Goal: Check status: Check status

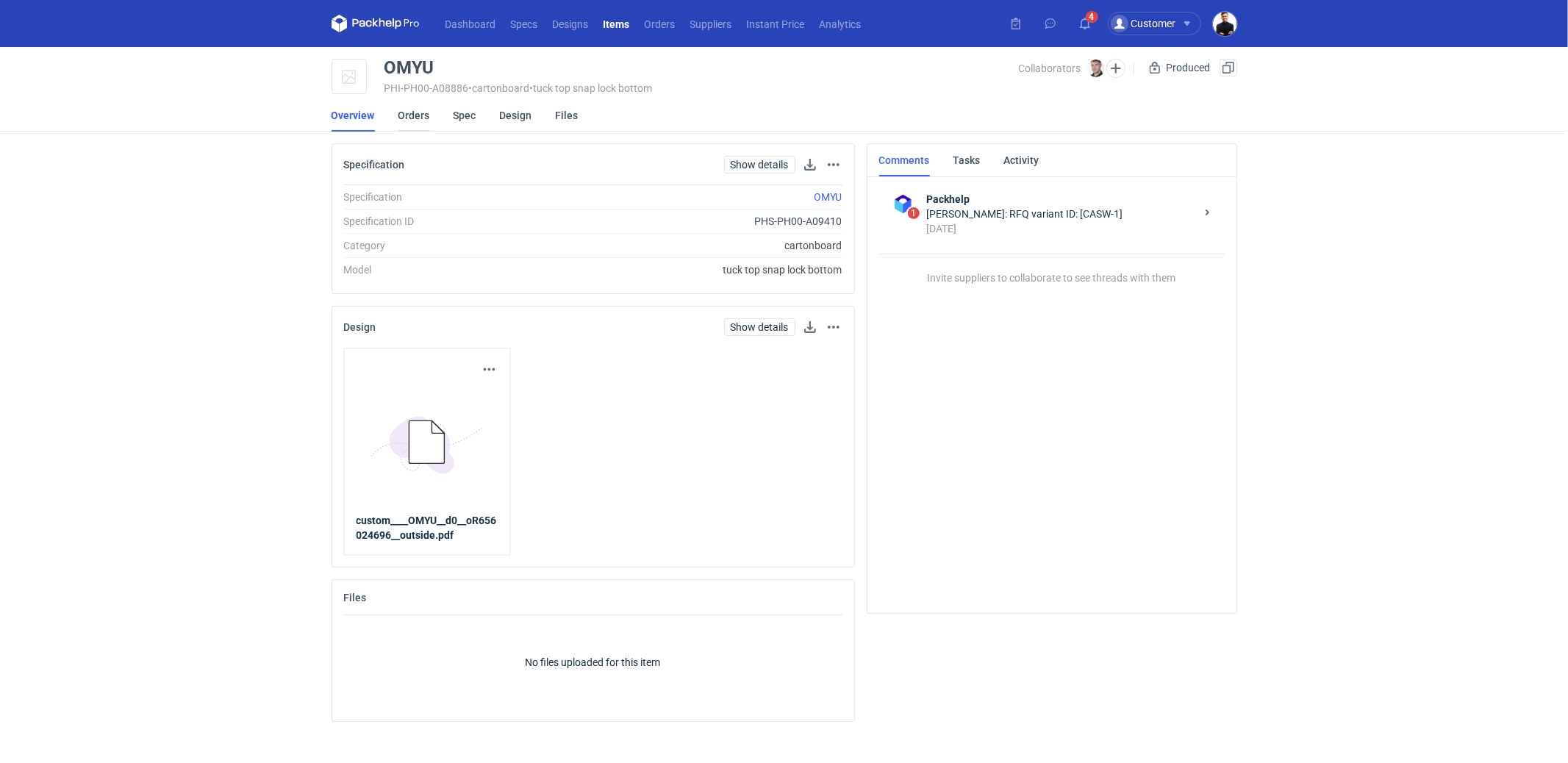
click at [422, 116] on link "Orders" at bounding box center [414, 115] width 31 height 32
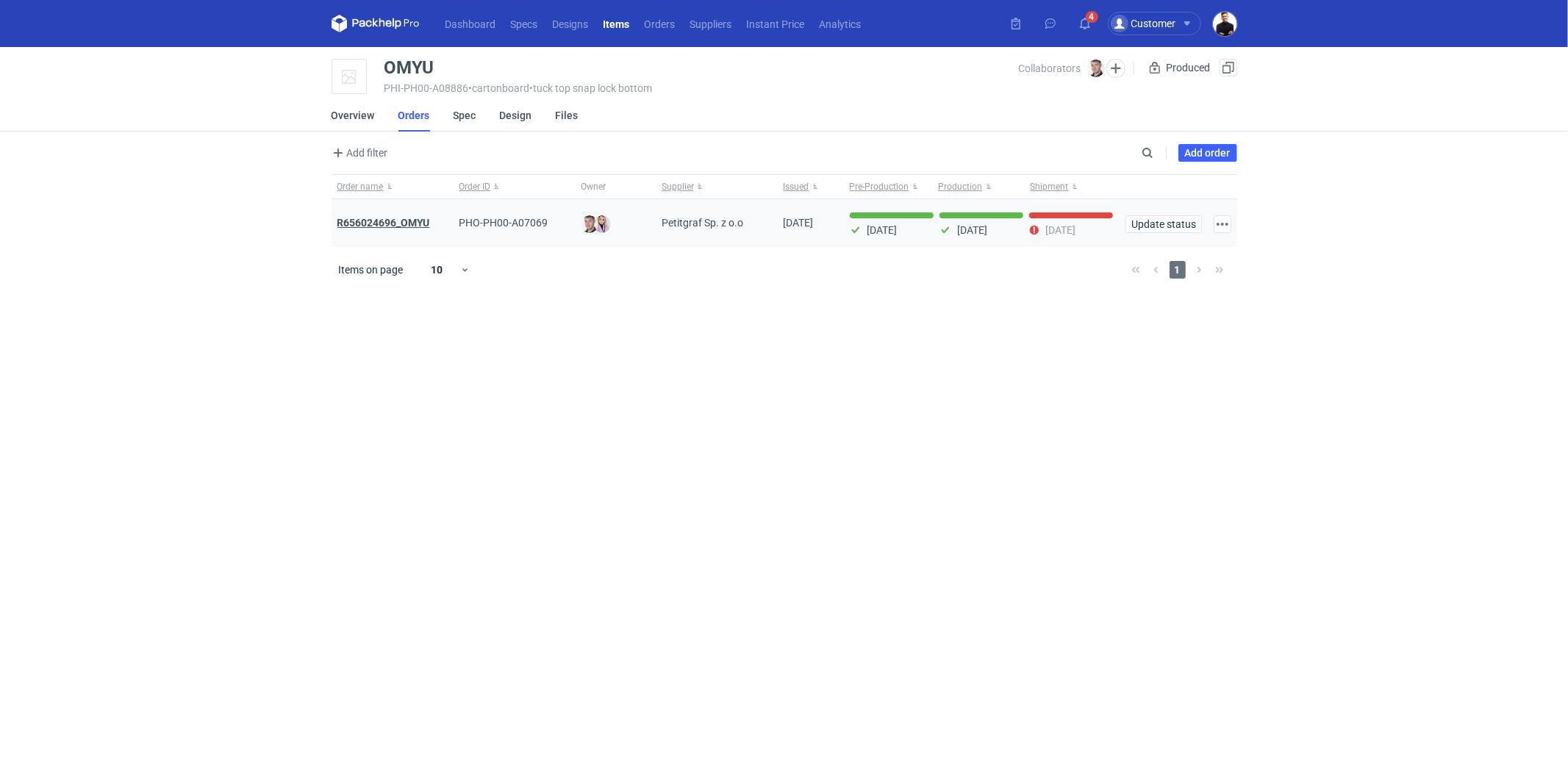
click at [414, 224] on strong "R656024696_OMYU" at bounding box center [383, 223] width 92 height 12
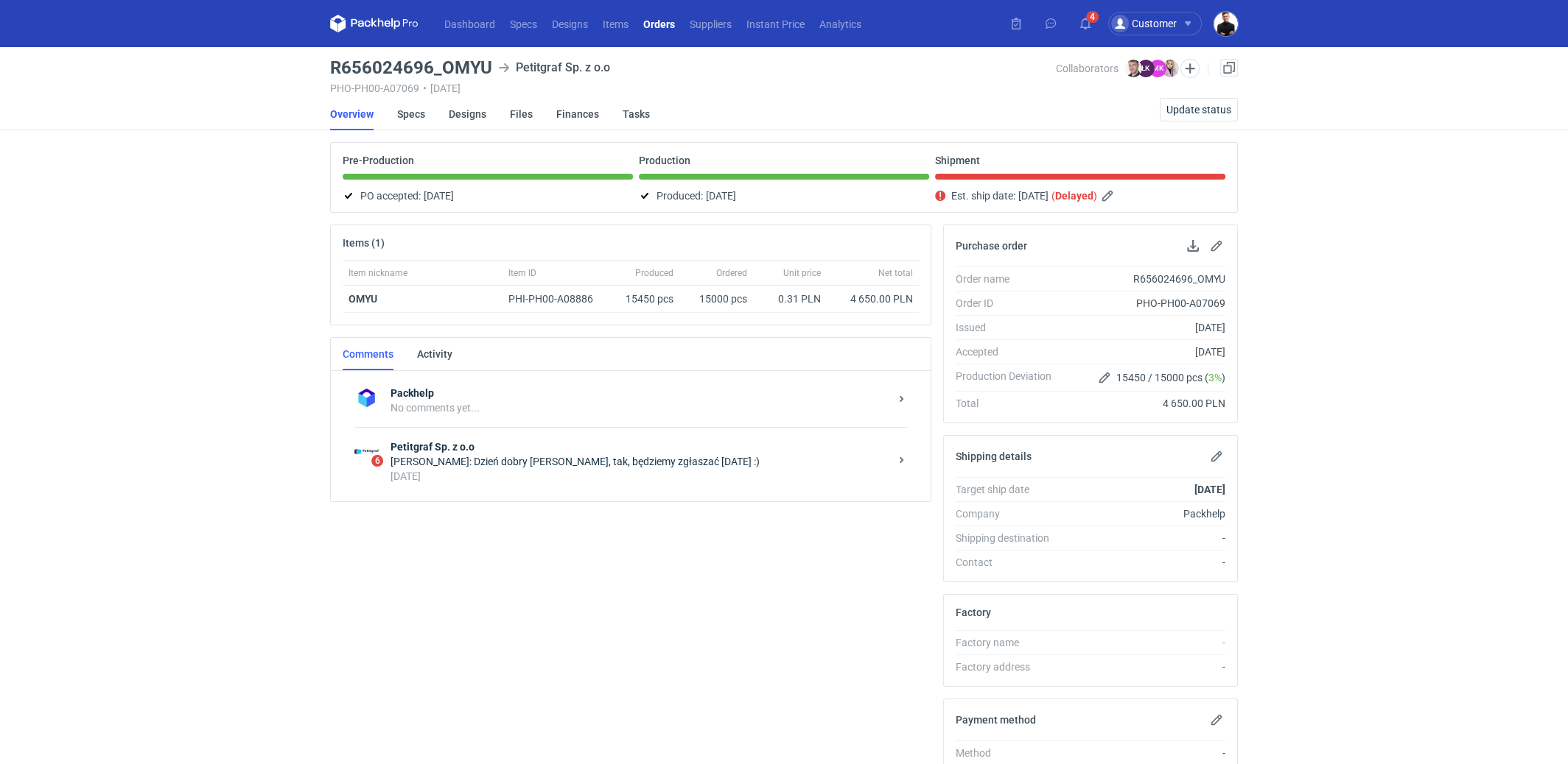
click at [564, 456] on div "Łukasz Kowalski: Dzień dobry Pani Klaudio, tak, będziemy zgłaszać jutro :)" at bounding box center [641, 461] width 499 height 15
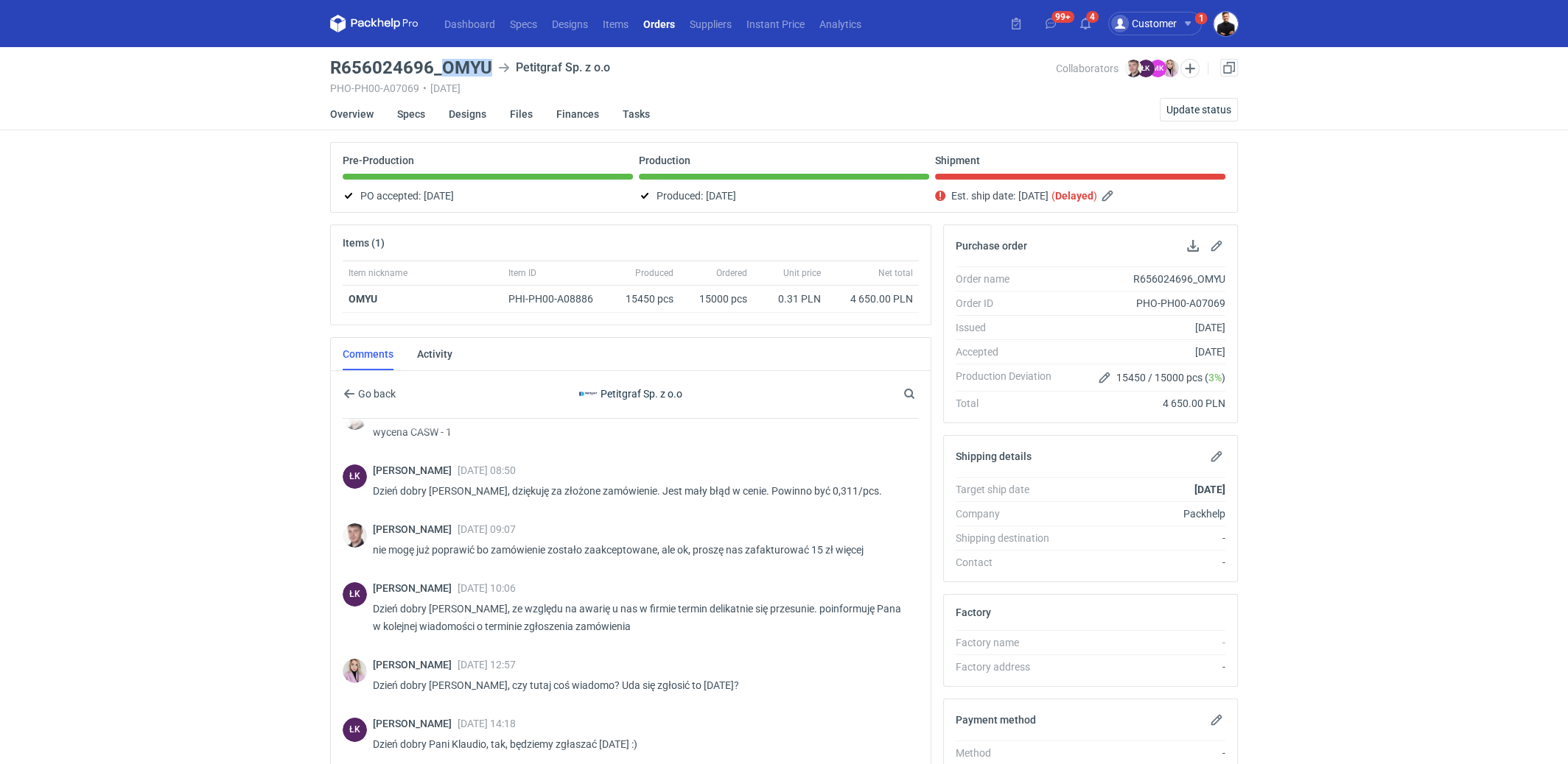
drag, startPoint x: 444, startPoint y: 67, endPoint x: 488, endPoint y: 70, distance: 44.1
click at [488, 70] on h3 "R656024696_OMYU" at bounding box center [412, 67] width 162 height 18
copy h3 "OMYU"
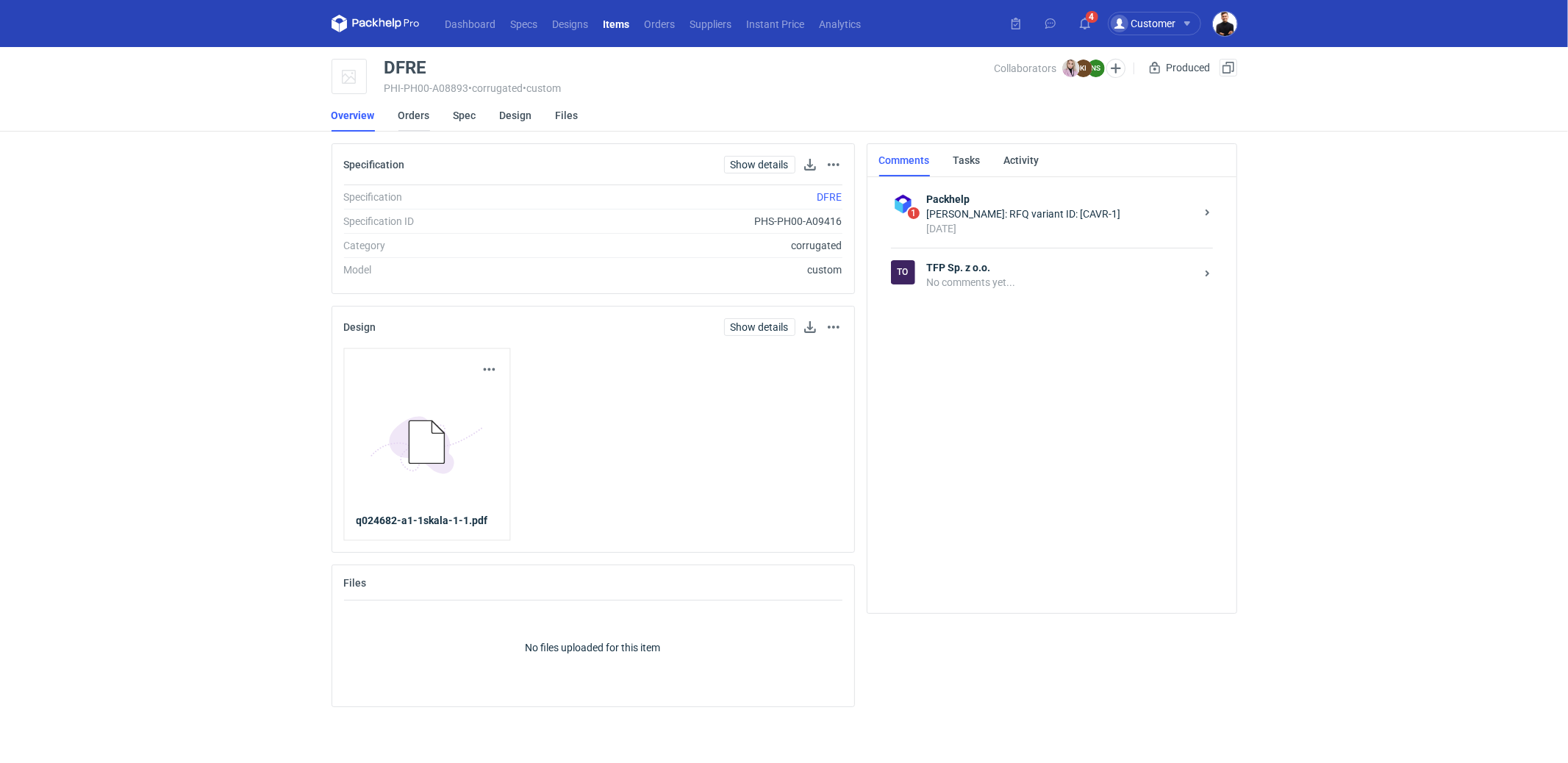
click at [409, 122] on link "Orders" at bounding box center [414, 115] width 31 height 32
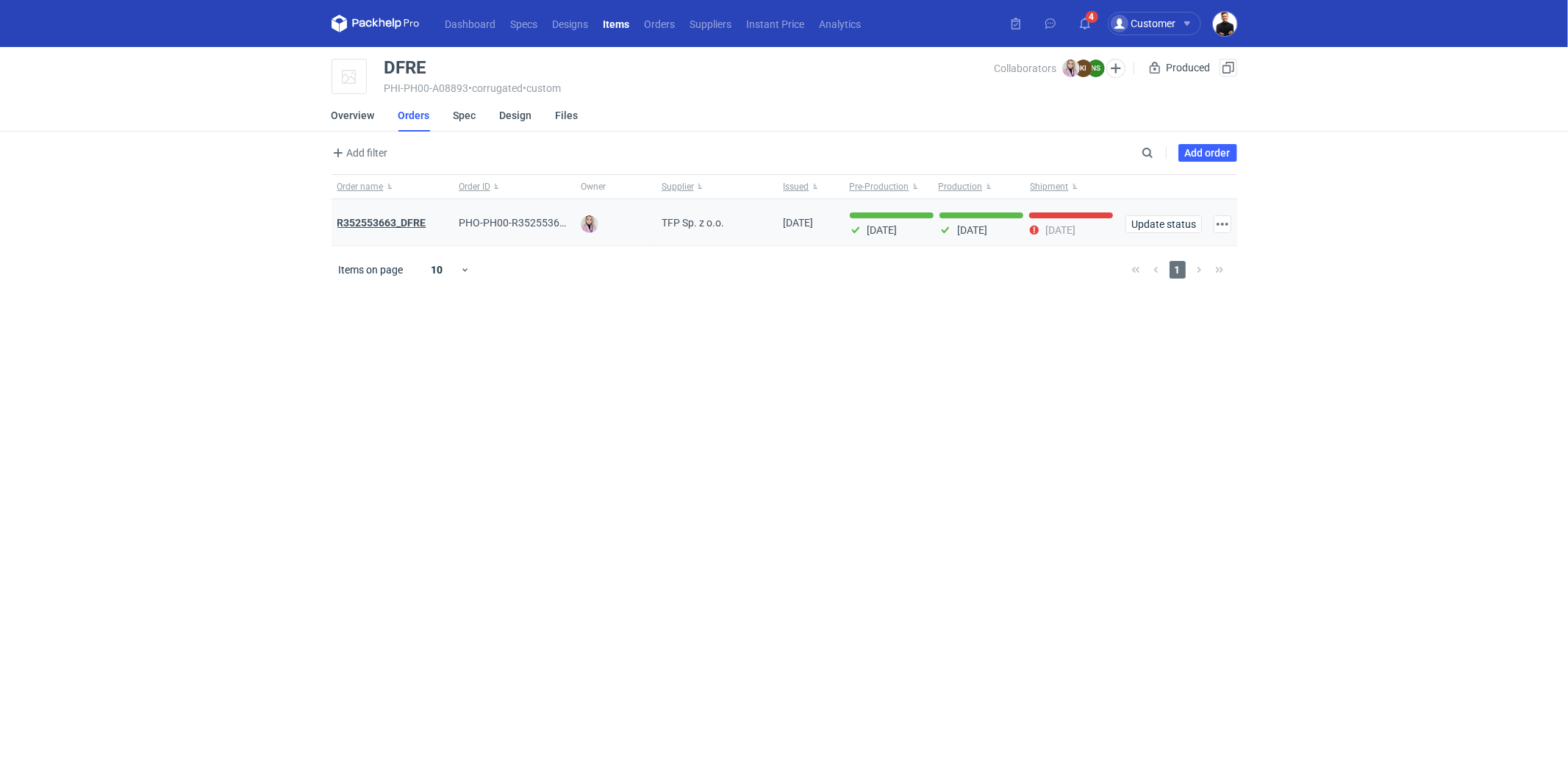
click at [413, 222] on strong "R352553663_DFRE" at bounding box center [381, 223] width 89 height 12
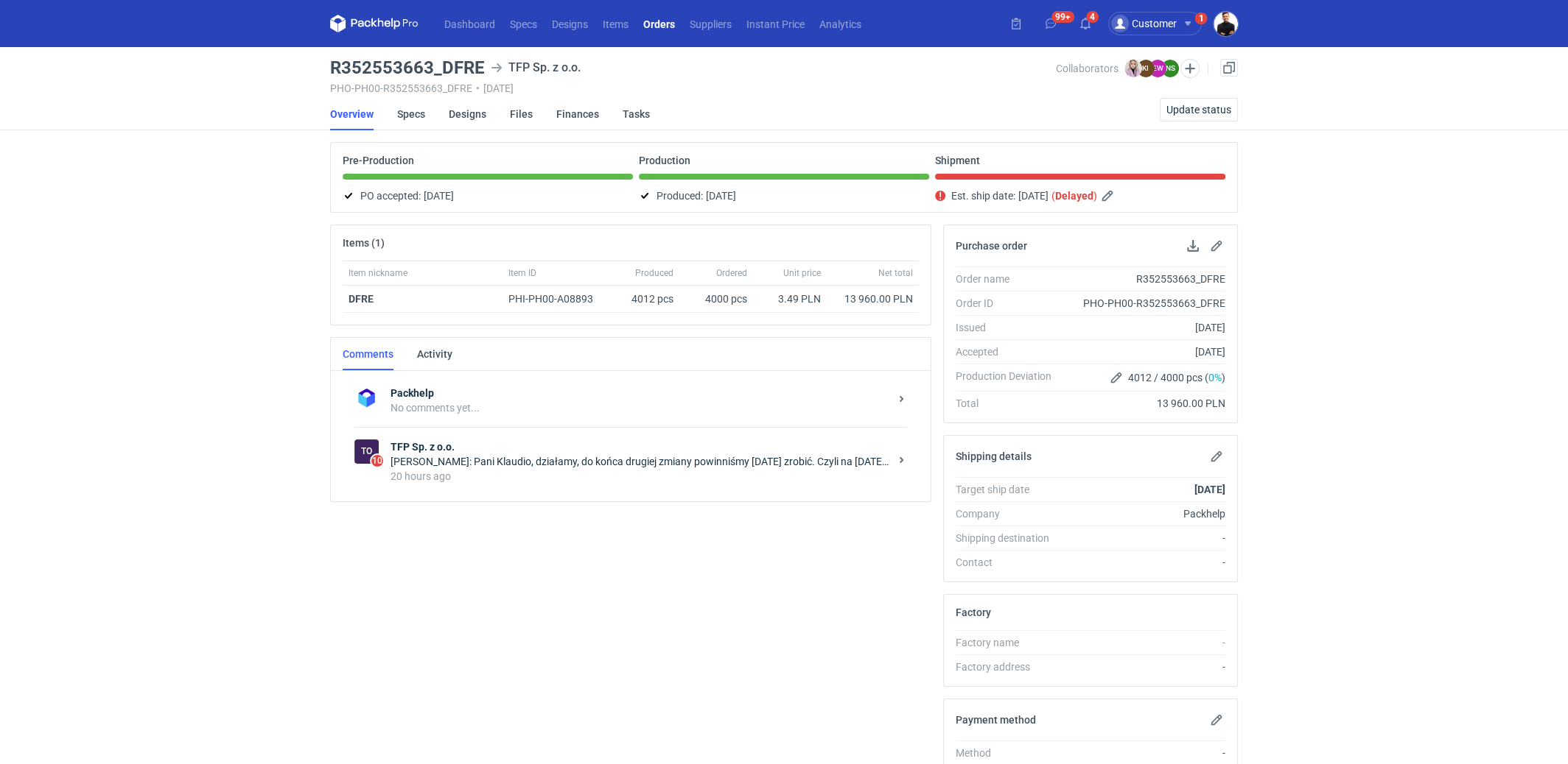
click at [605, 473] on div "20 hours ago" at bounding box center [641, 476] width 499 height 15
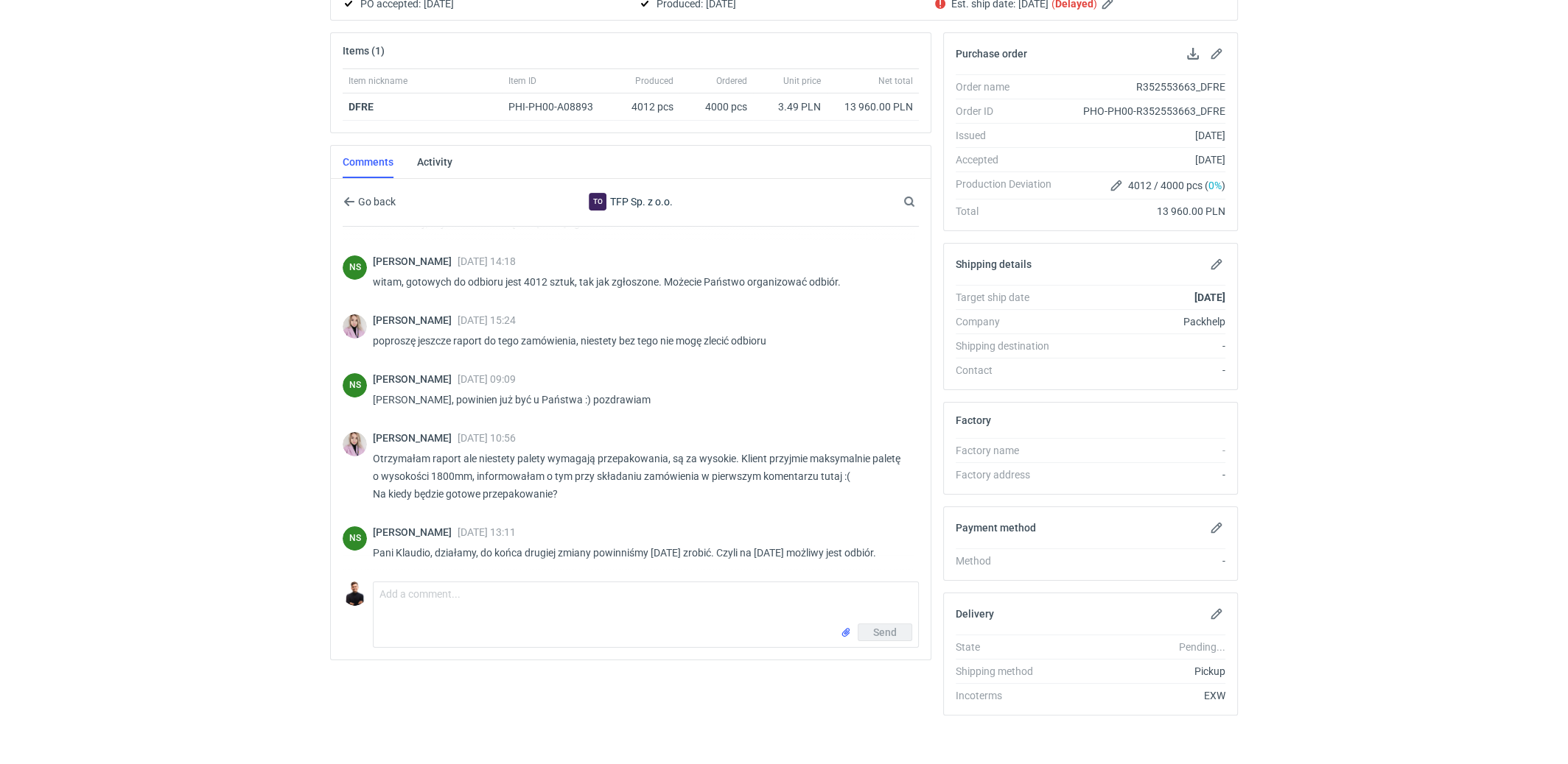
scroll to position [193, 0]
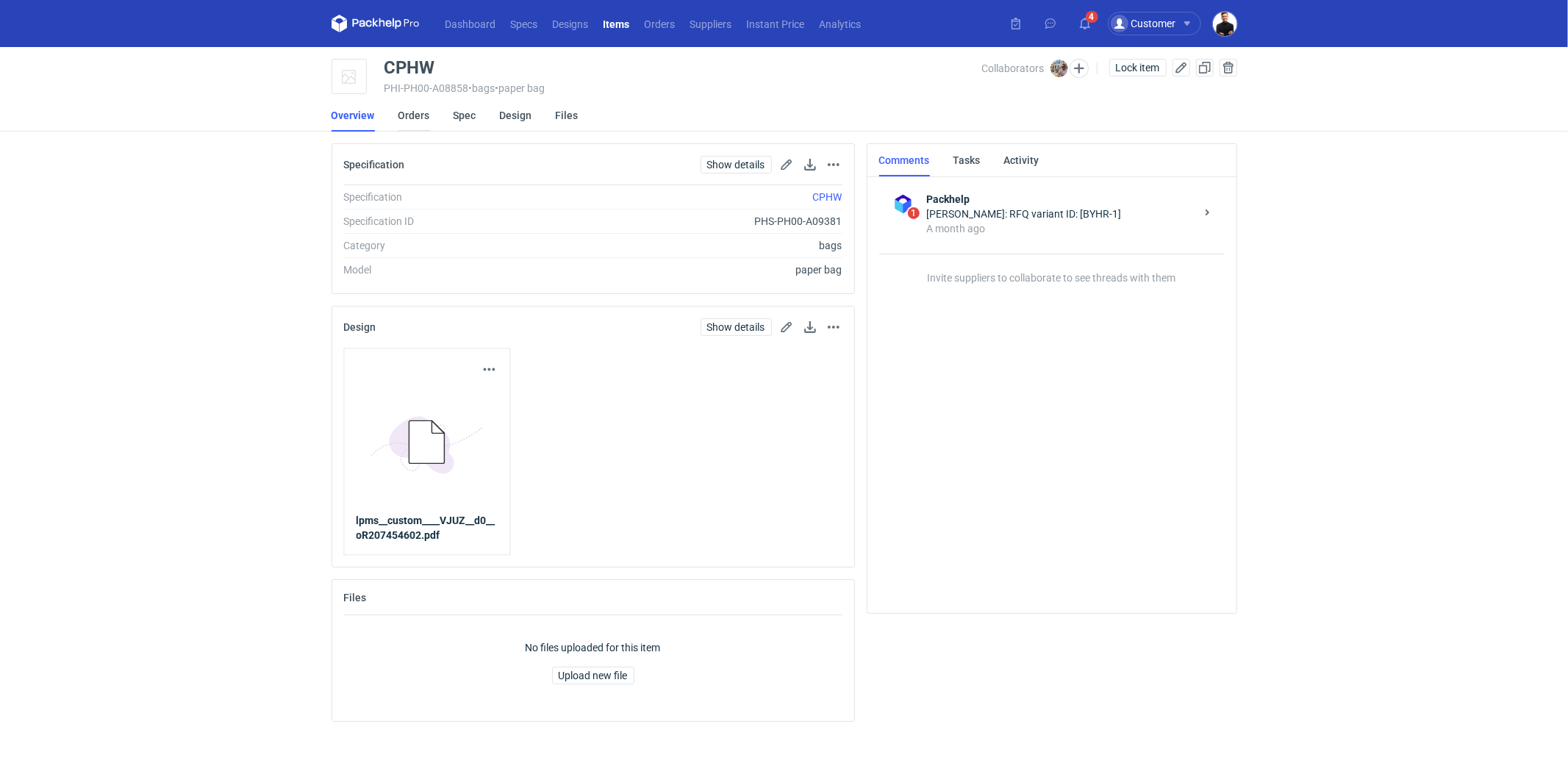
click at [413, 118] on link "Orders" at bounding box center [414, 115] width 31 height 32
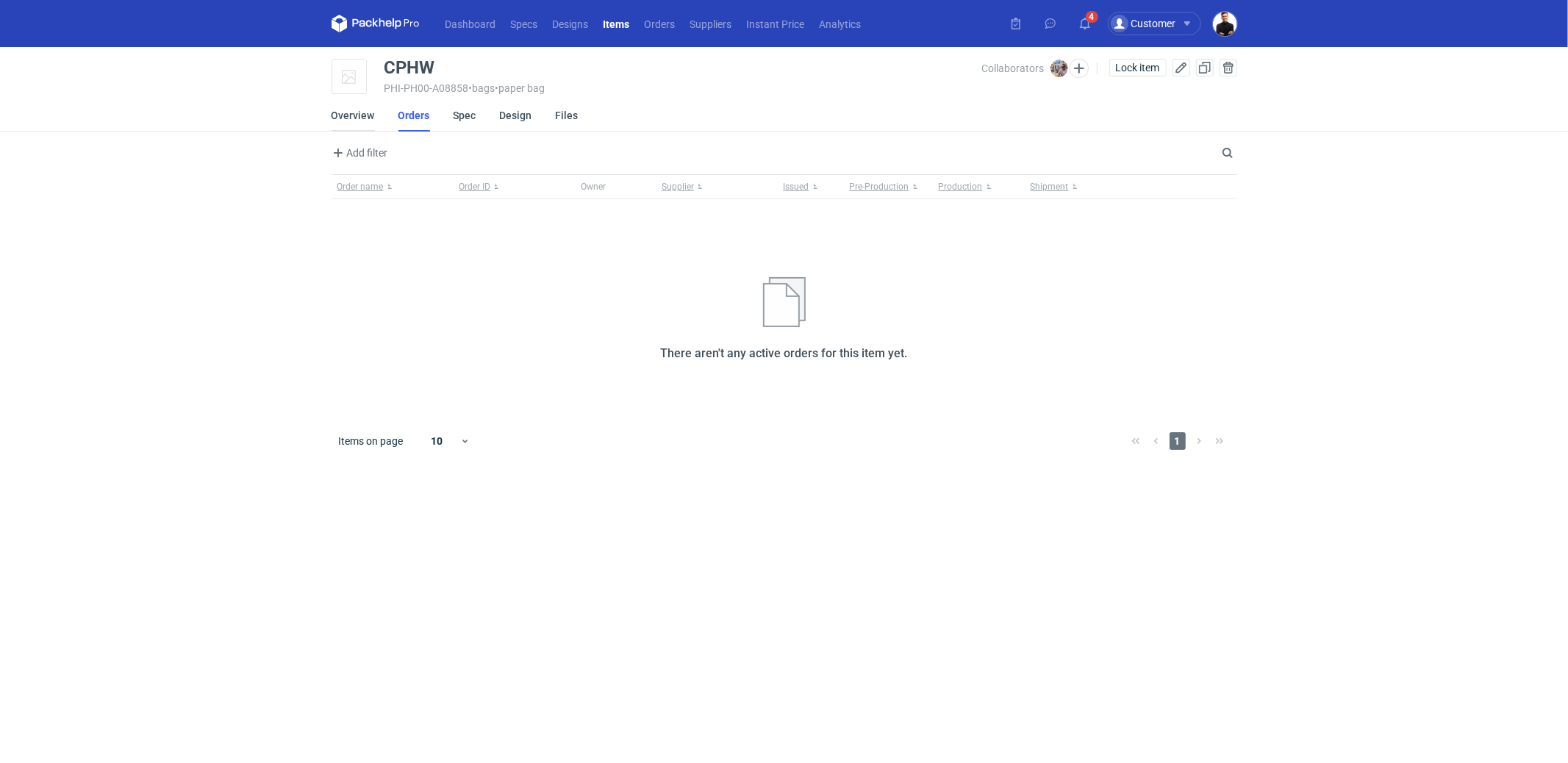
click at [372, 116] on link "Overview" at bounding box center [353, 115] width 44 height 32
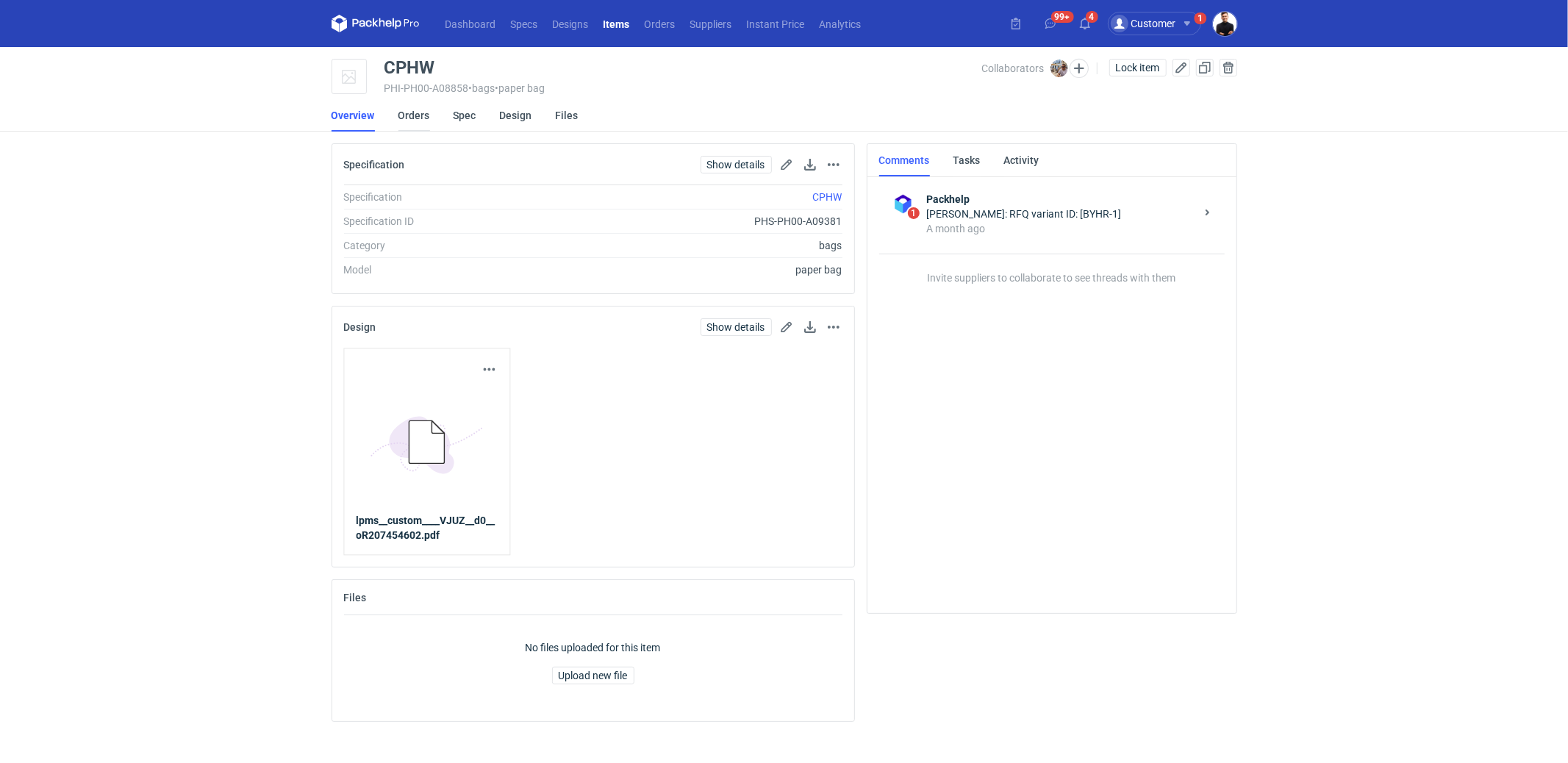
click at [411, 119] on link "Orders" at bounding box center [414, 115] width 31 height 32
